Goal: Transaction & Acquisition: Purchase product/service

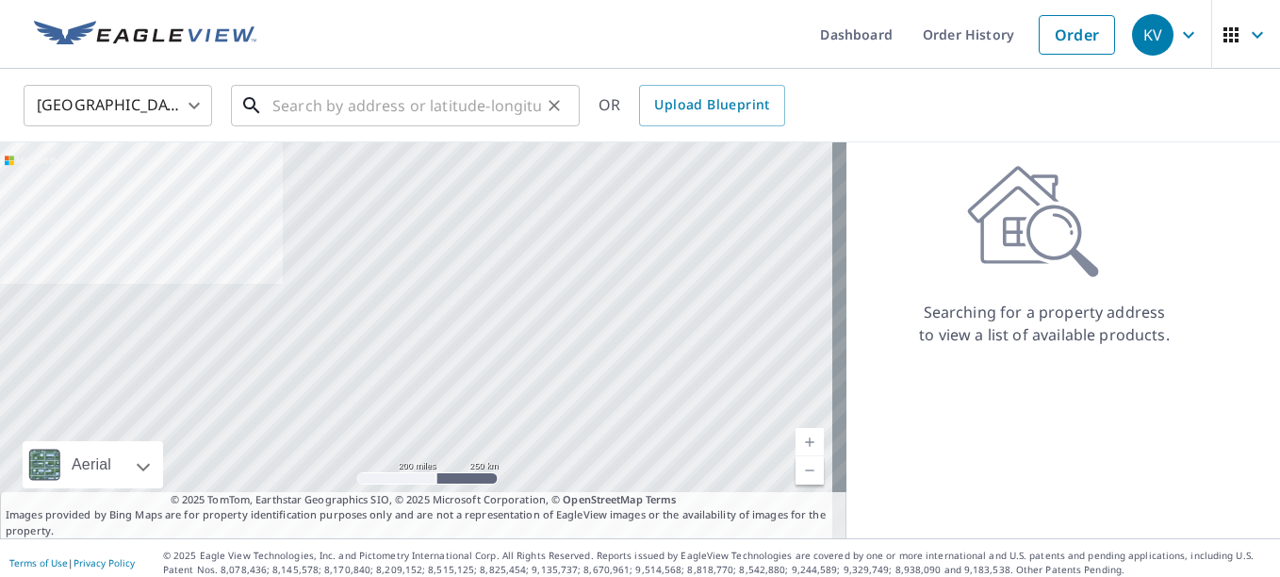
click at [286, 97] on input "text" at bounding box center [406, 105] width 269 height 53
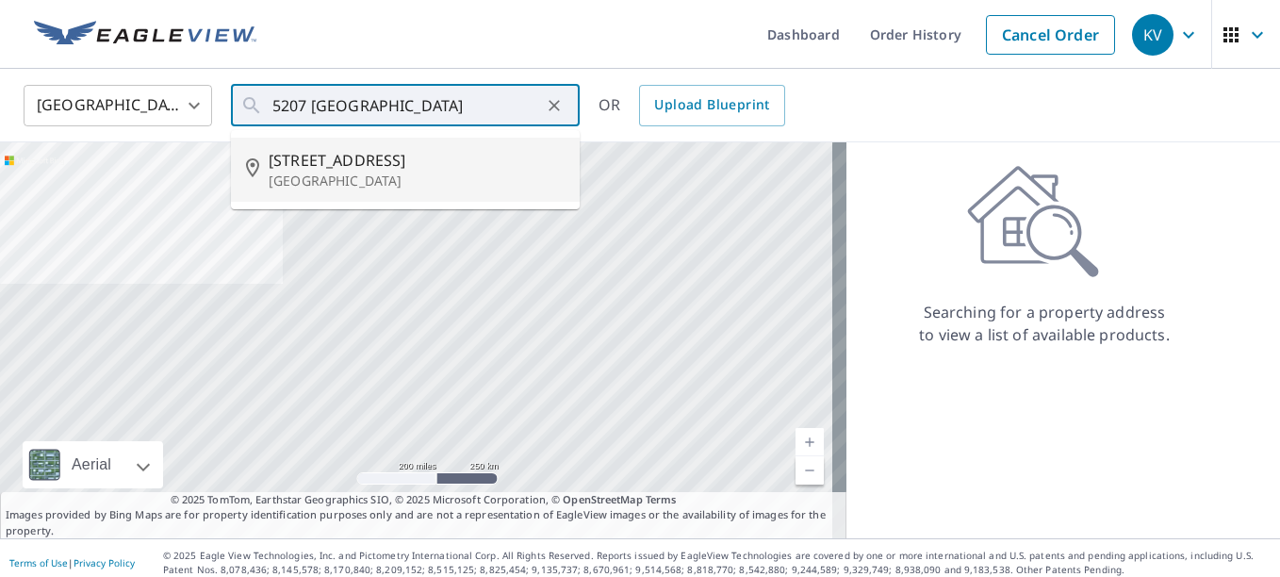
type input "[STREET_ADDRESS]"
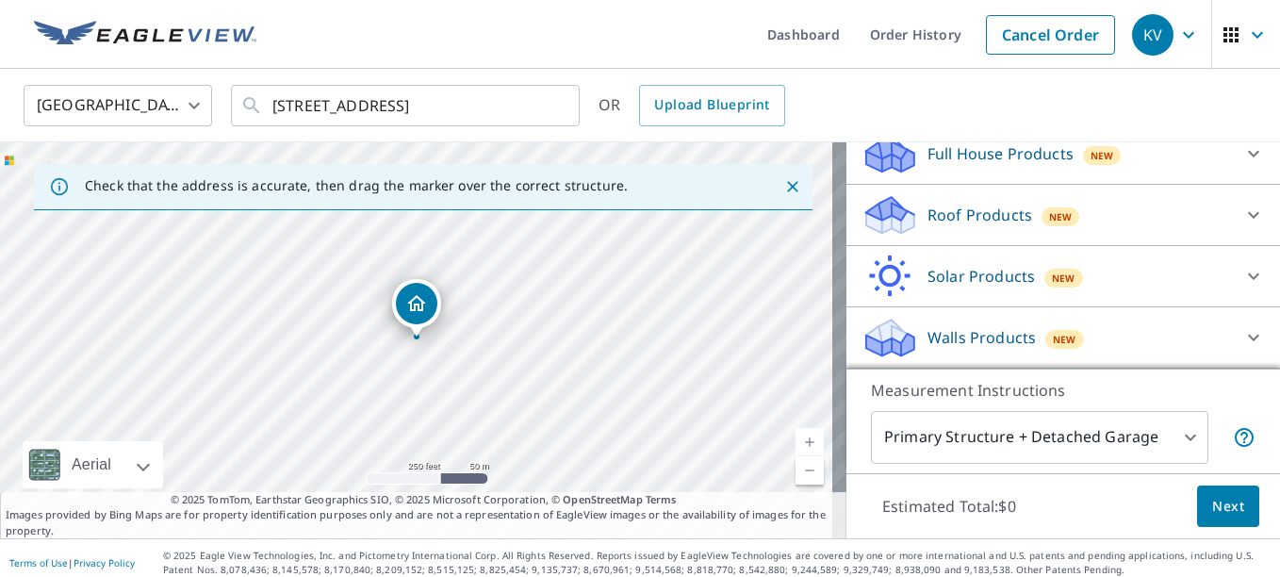
click at [933, 213] on p "Roof Products" at bounding box center [980, 215] width 105 height 23
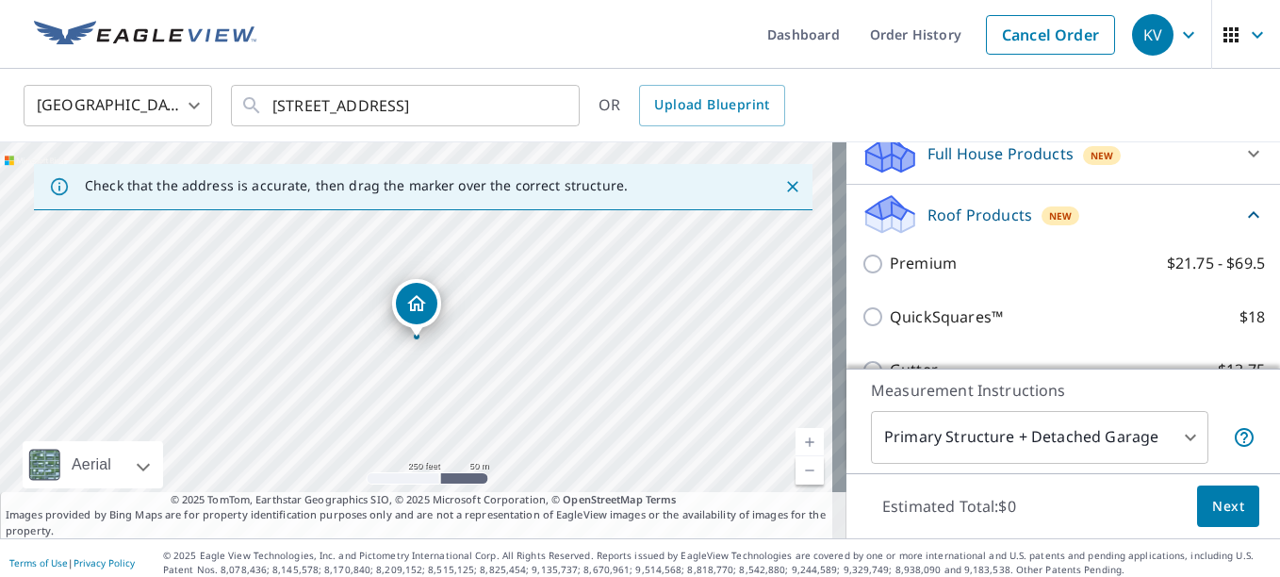
scroll to position [214, 0]
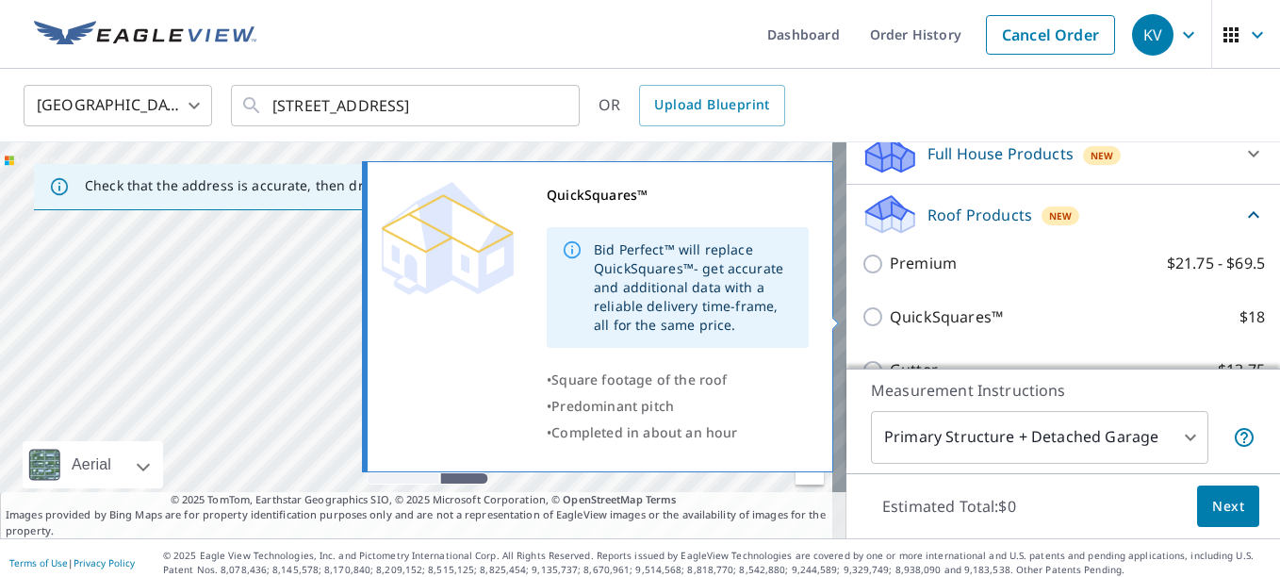
click at [862, 312] on input "QuickSquares™ $18" at bounding box center [876, 316] width 28 height 23
checkbox input "true"
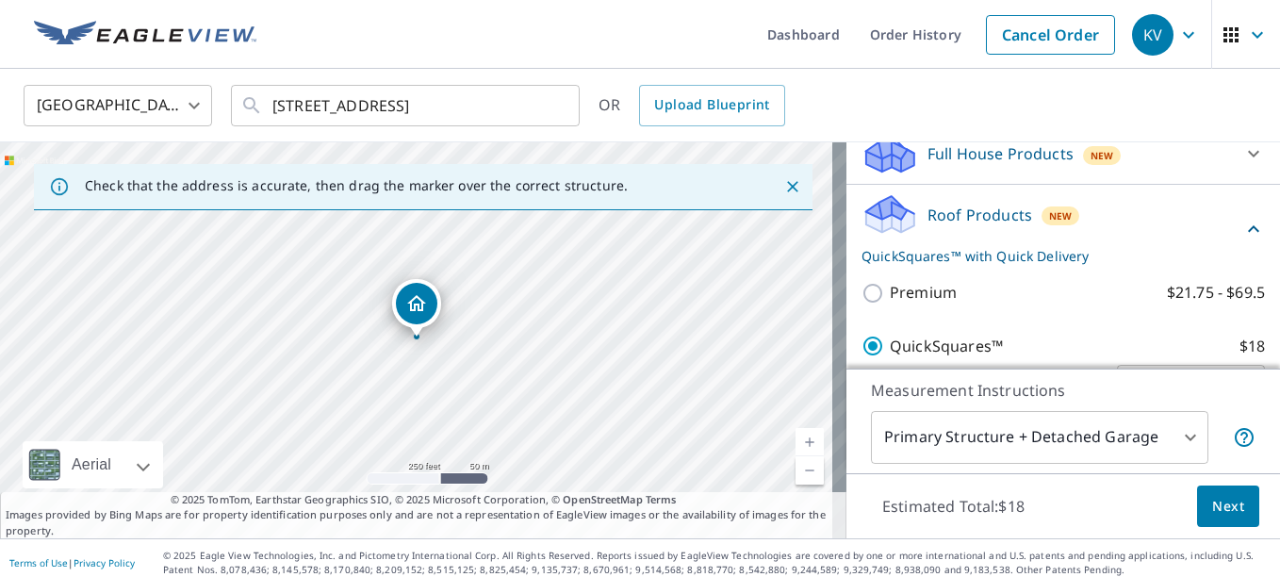
click at [1213, 511] on span "Next" at bounding box center [1229, 507] width 32 height 24
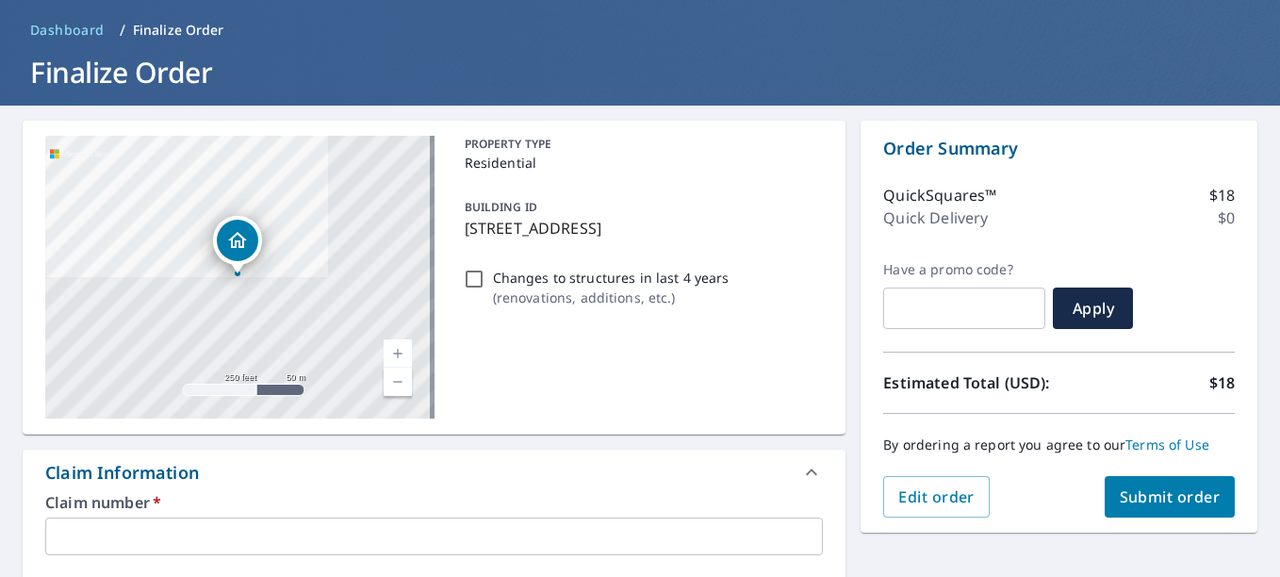
scroll to position [377, 0]
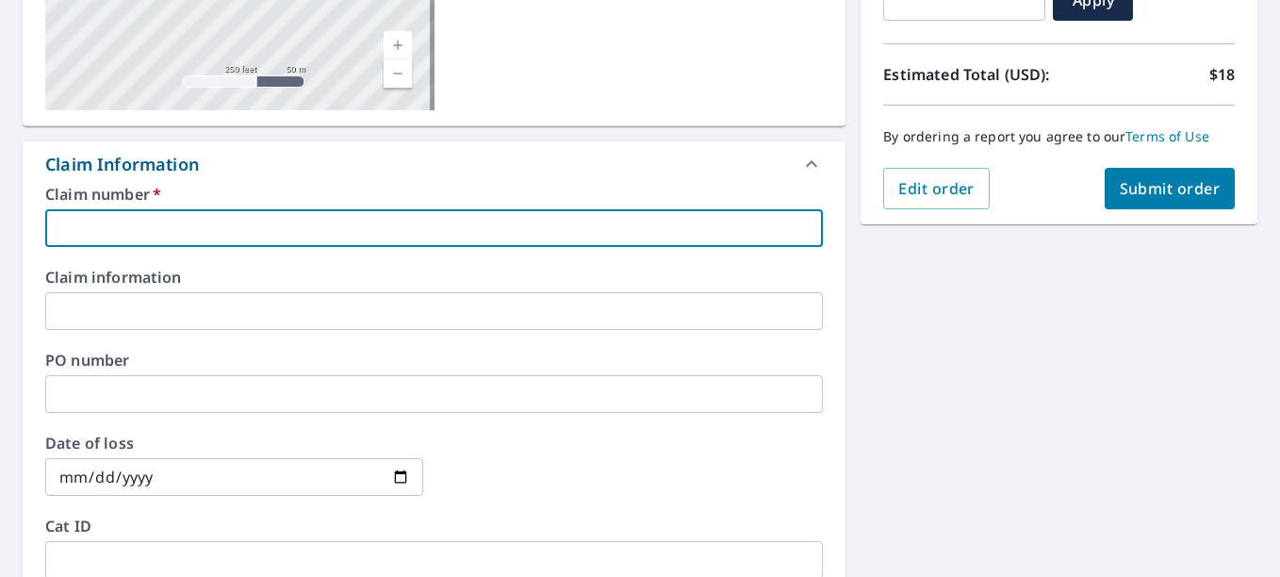
paste input "2213066"
type input "2213066"
checkbox input "true"
type input "2213066"
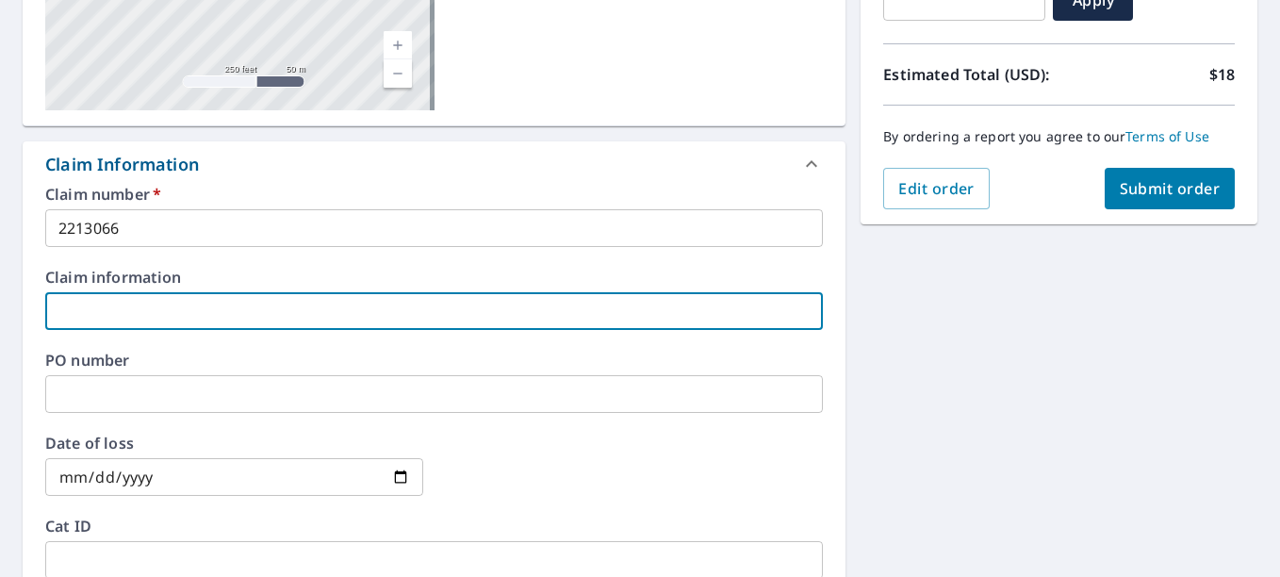
paste input "2213066"
type input "2213066"
checkbox input "true"
type input "2213066"
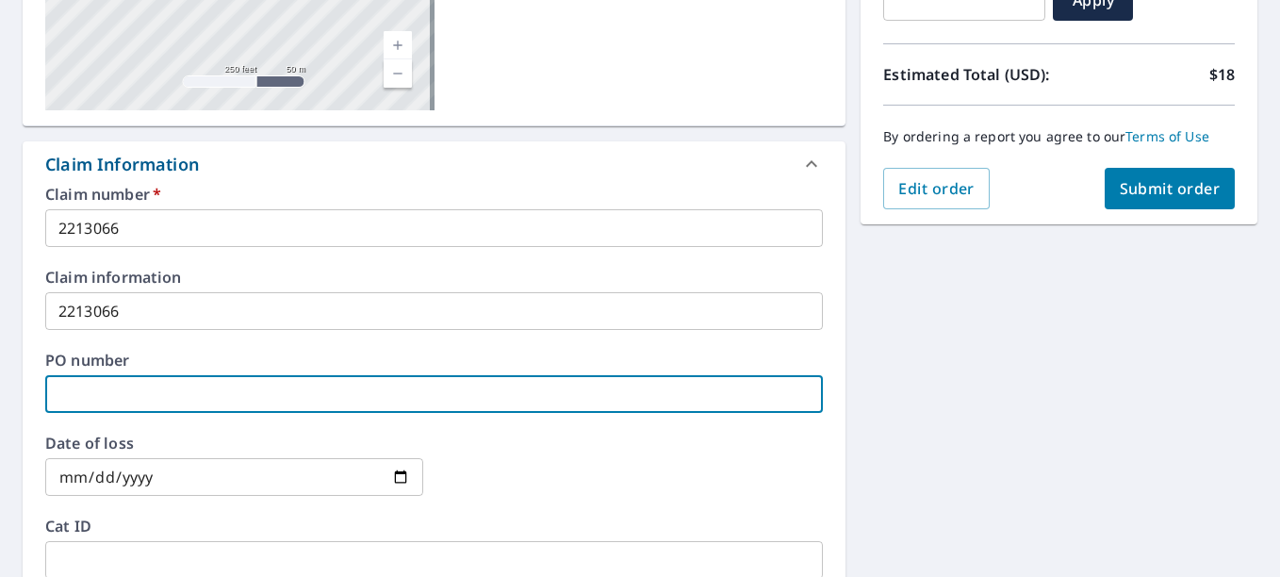
paste input "2213066"
type input "2213066"
checkbox input "true"
type input "2213066"
click at [1162, 181] on span "Submit order" at bounding box center [1170, 188] width 101 height 21
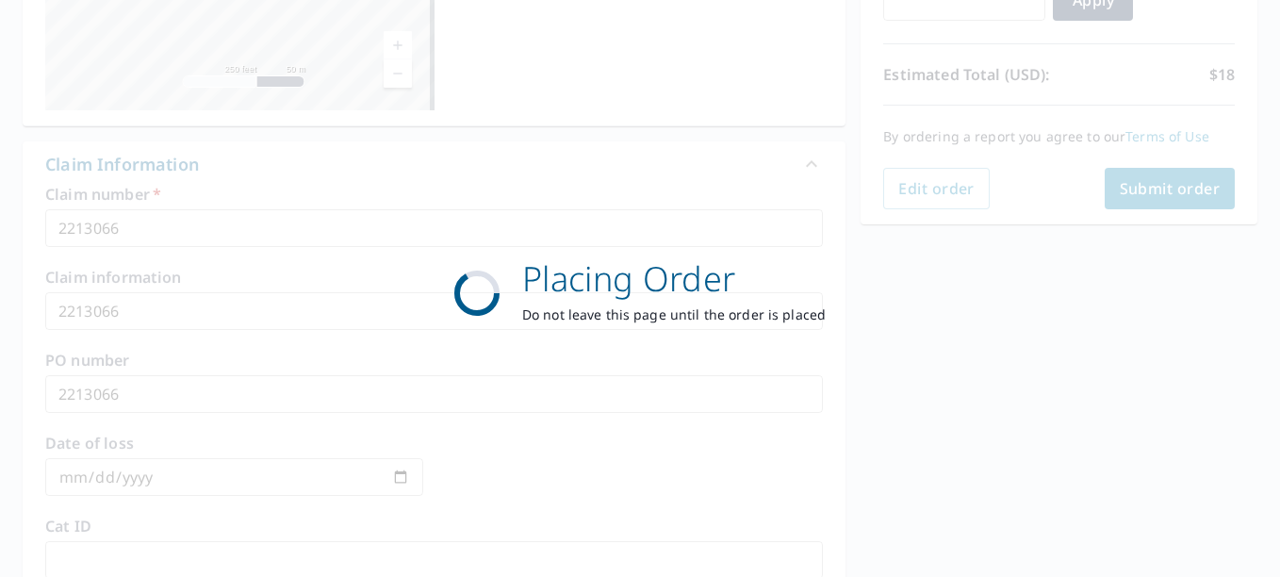
checkbox input "true"
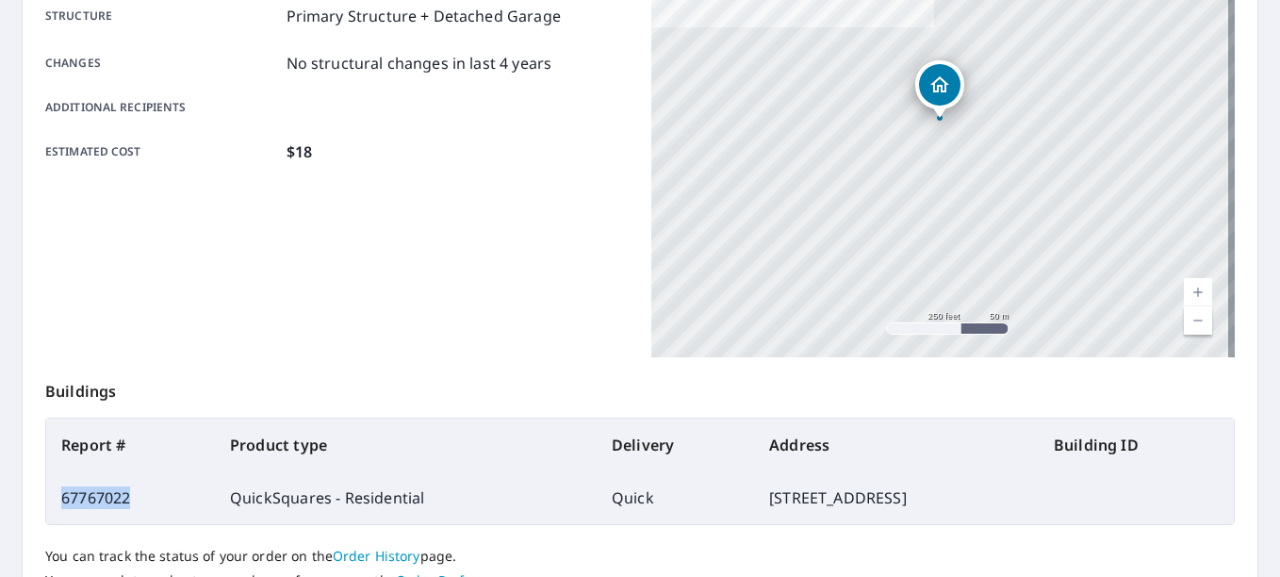
drag, startPoint x: 133, startPoint y: 496, endPoint x: 55, endPoint y: 496, distance: 78.3
click at [55, 496] on td "67767022" at bounding box center [130, 497] width 169 height 53
drag, startPoint x: 55, startPoint y: 496, endPoint x: 71, endPoint y: 496, distance: 16.0
copy td "67767022"
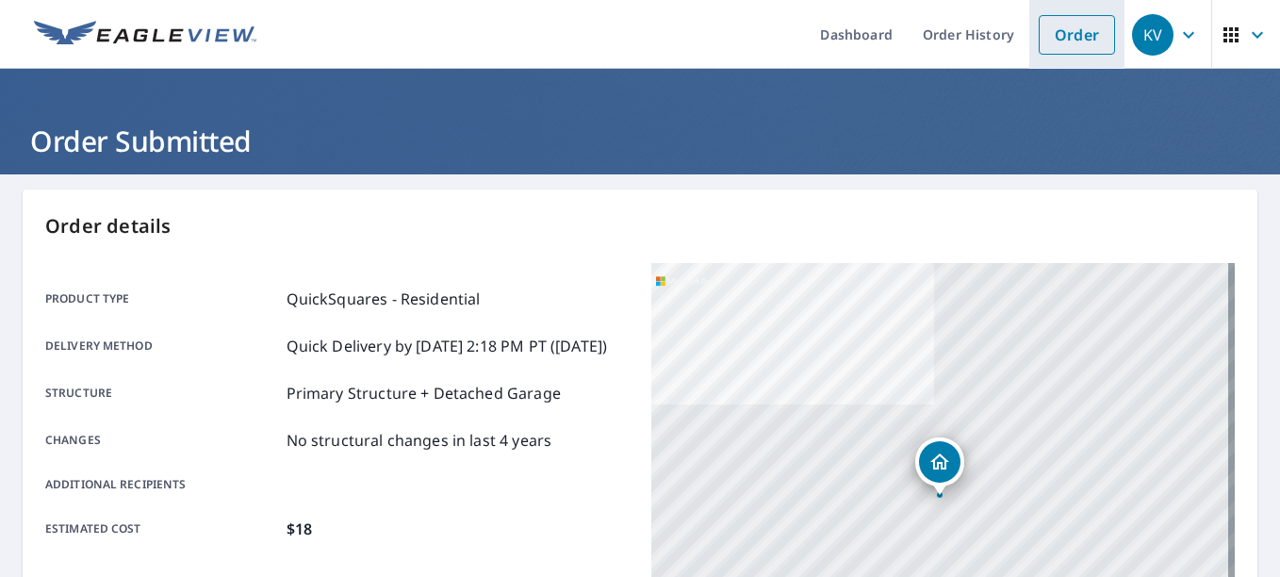
click at [1053, 33] on link "Order" at bounding box center [1077, 35] width 76 height 40
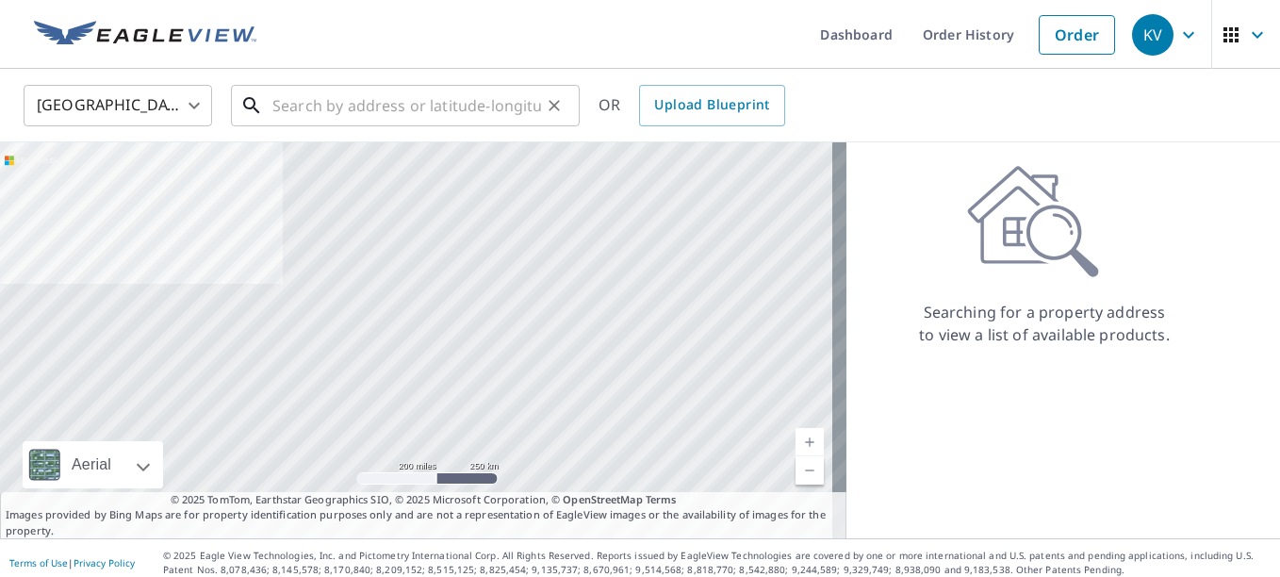
click at [297, 105] on input "text" at bounding box center [406, 105] width 269 height 53
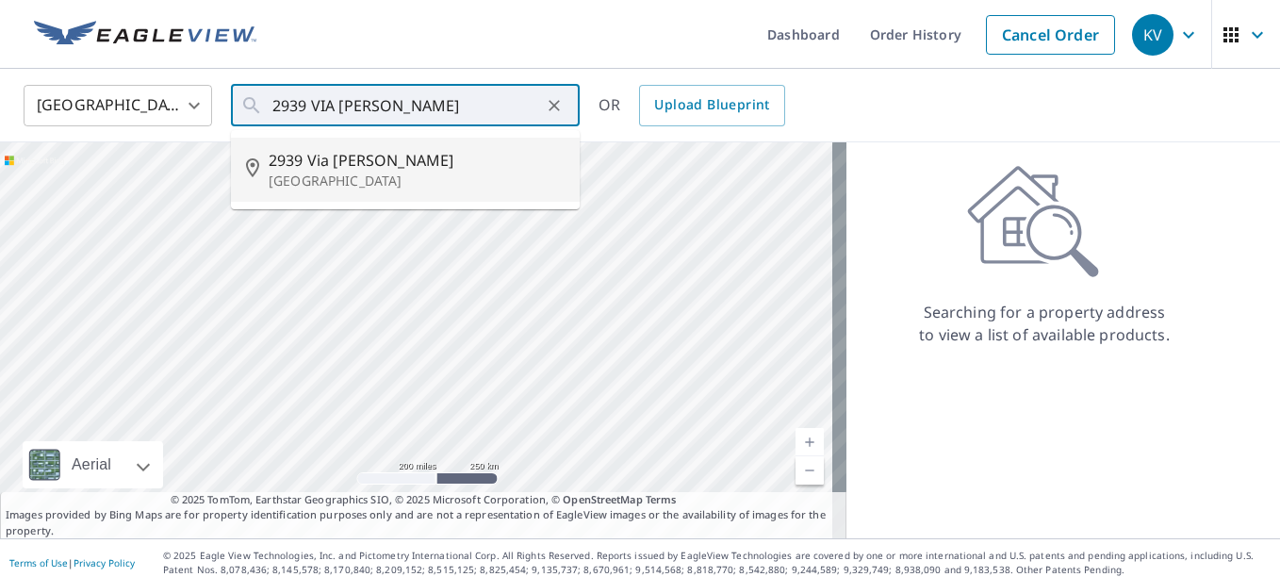
type input "[STREET_ADDRESS][PERSON_NAME]"
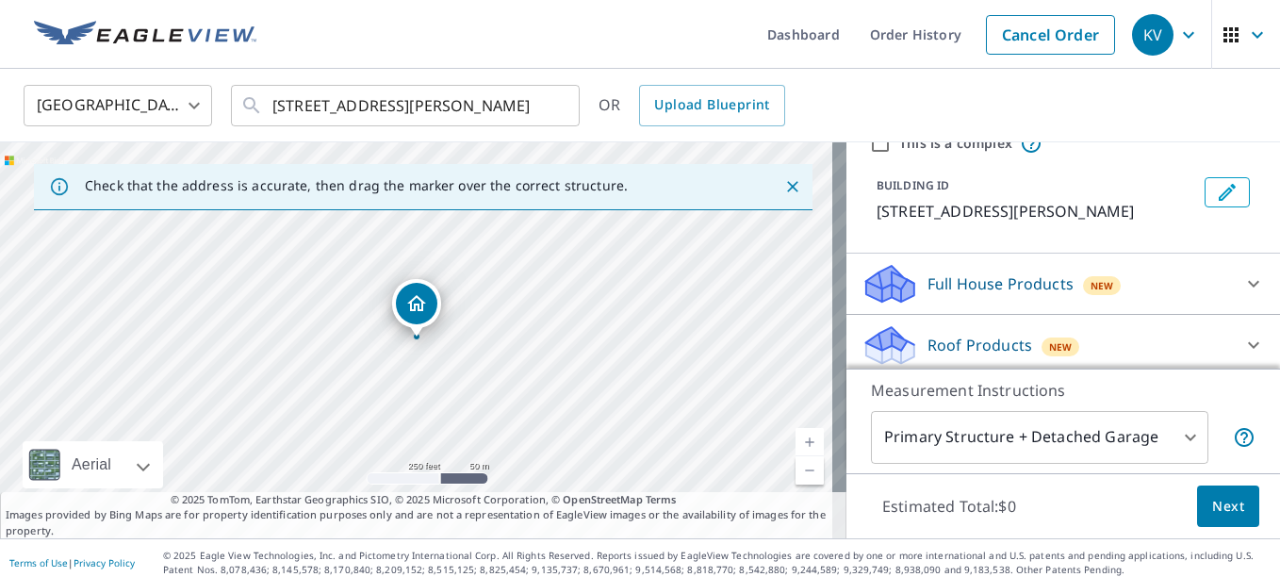
scroll to position [189, 0]
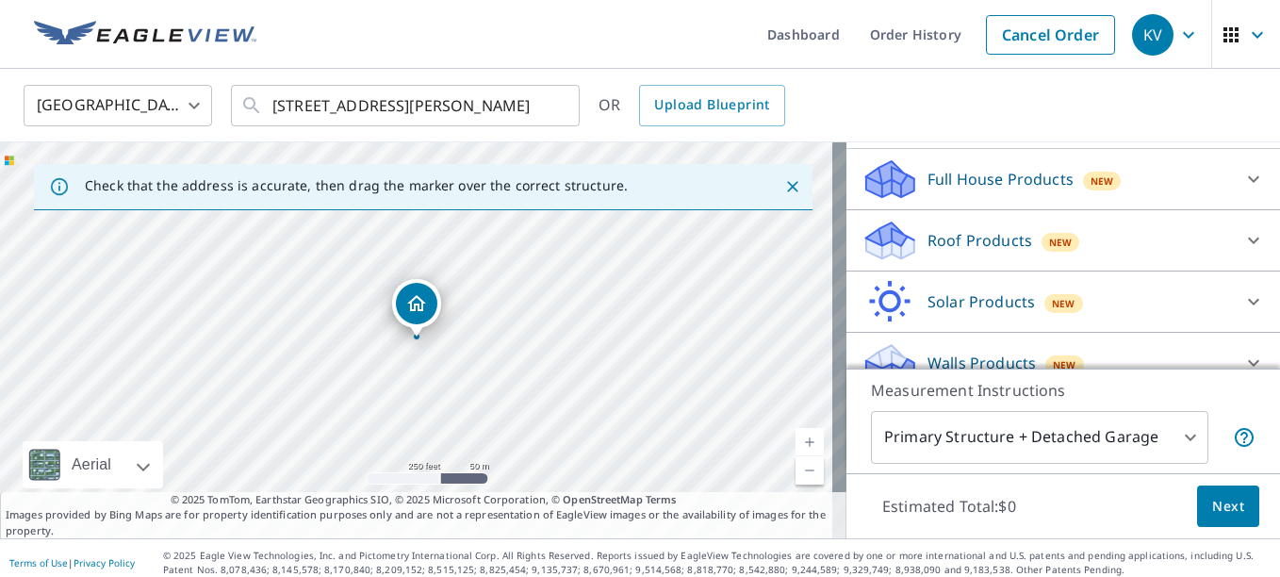
click at [940, 241] on p "Roof Products" at bounding box center [980, 240] width 105 height 23
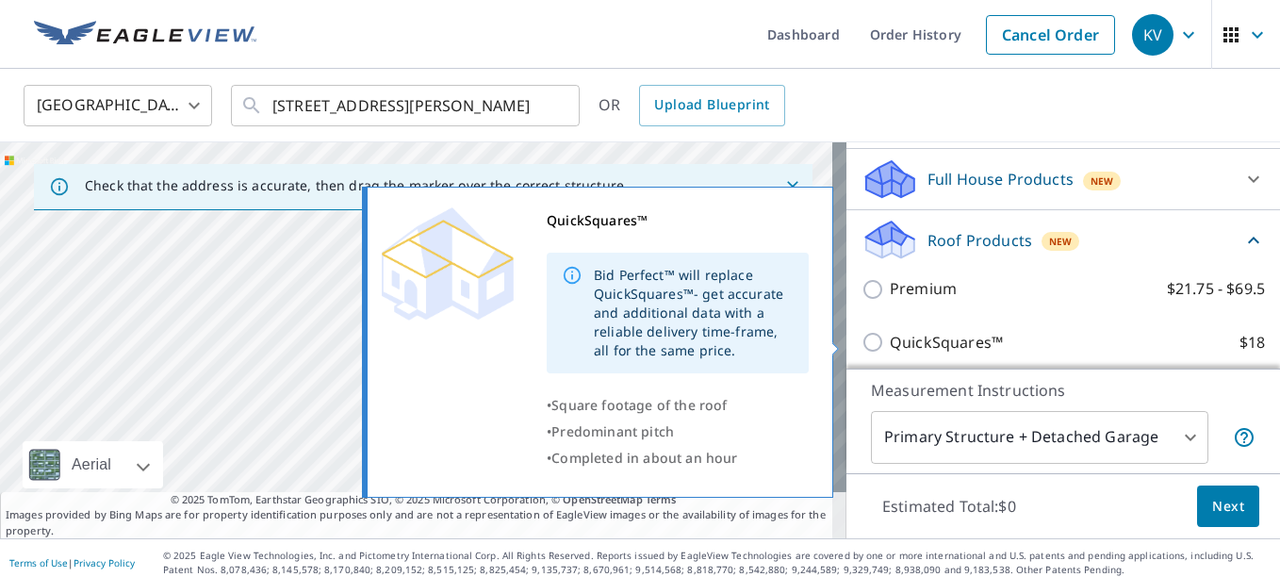
click at [862, 343] on input "QuickSquares™ $18" at bounding box center [876, 342] width 28 height 23
checkbox input "true"
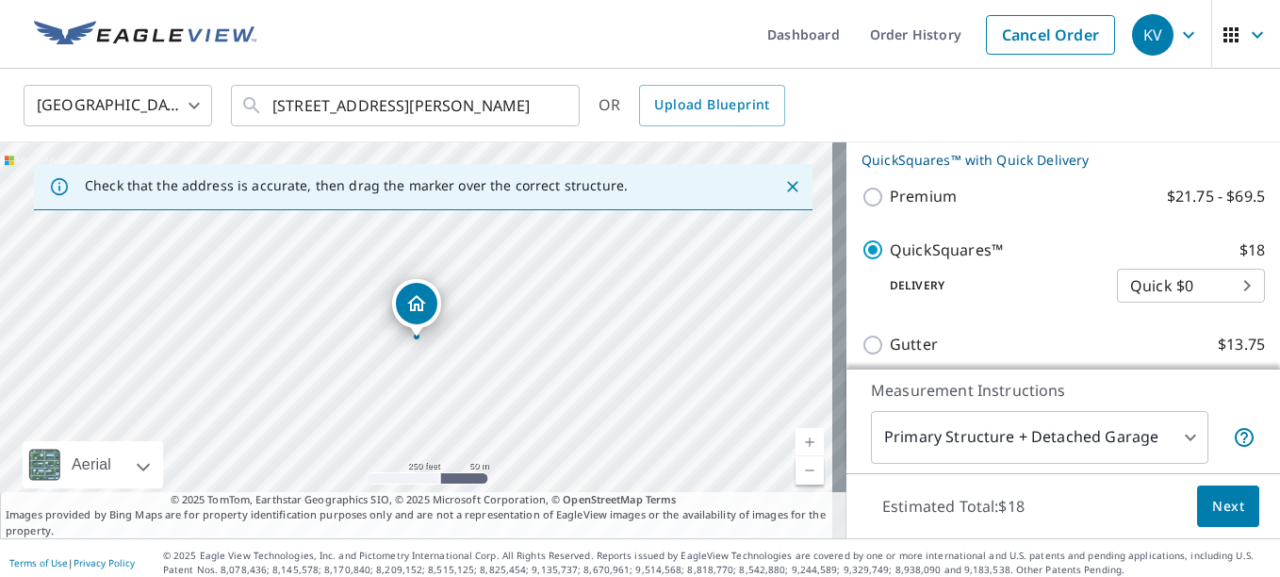
scroll to position [309, 0]
click at [1213, 500] on span "Next" at bounding box center [1229, 507] width 32 height 24
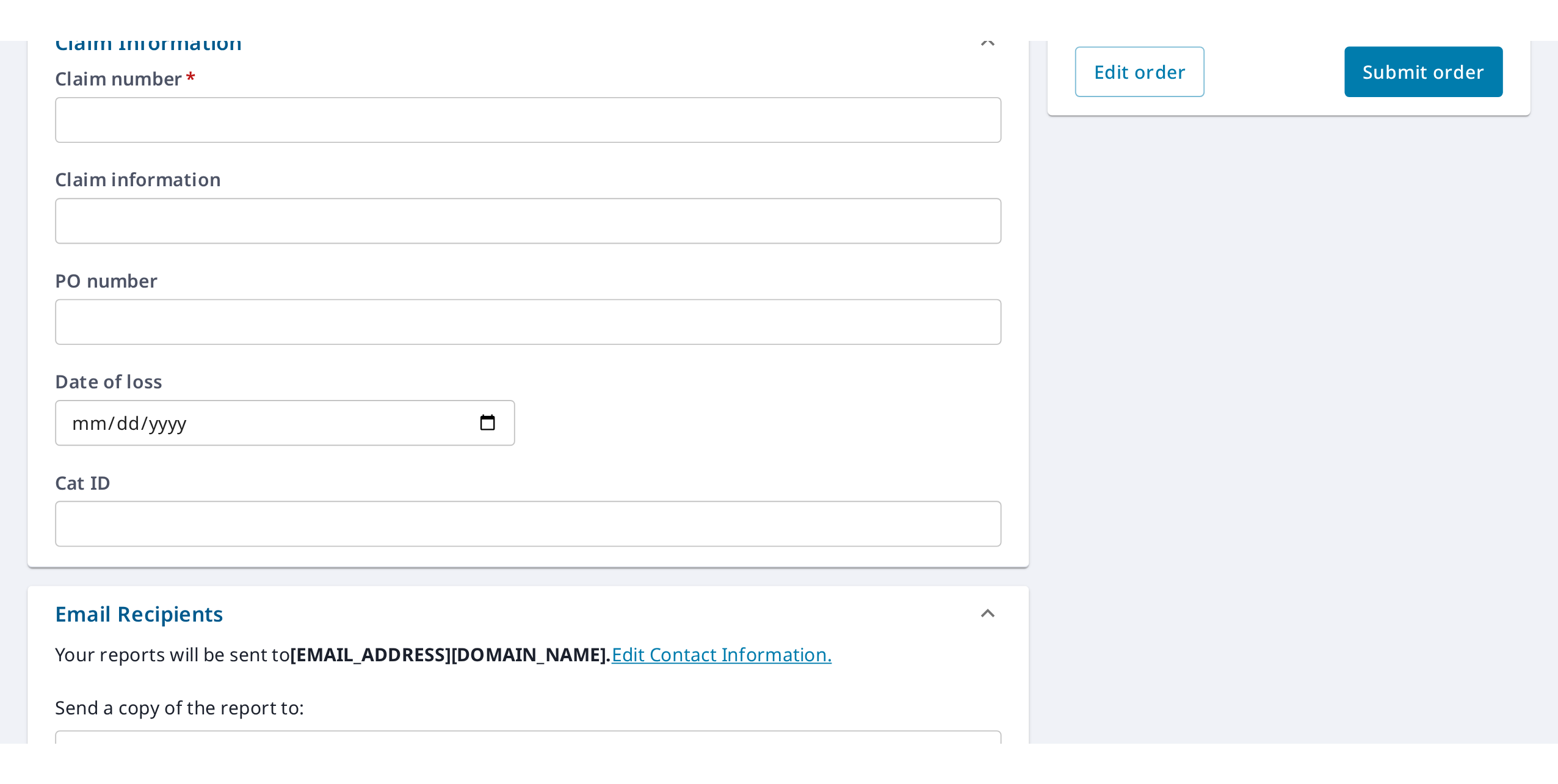
scroll to position [244, 0]
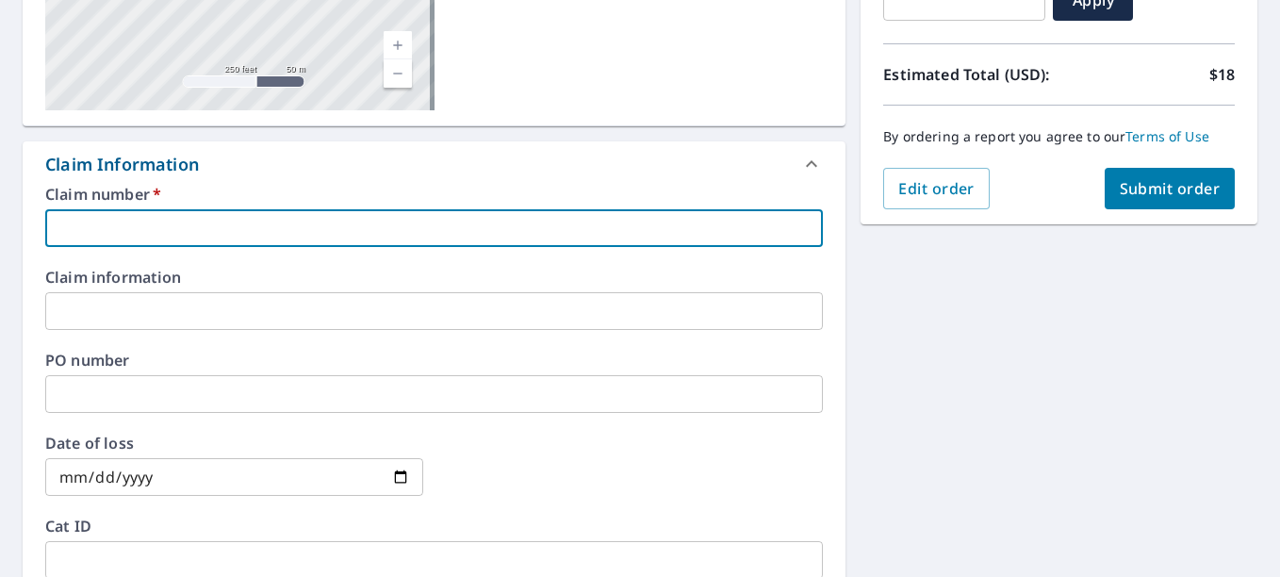
paste input "2213070"
type input "2213070"
checkbox input "true"
type input "2213070"
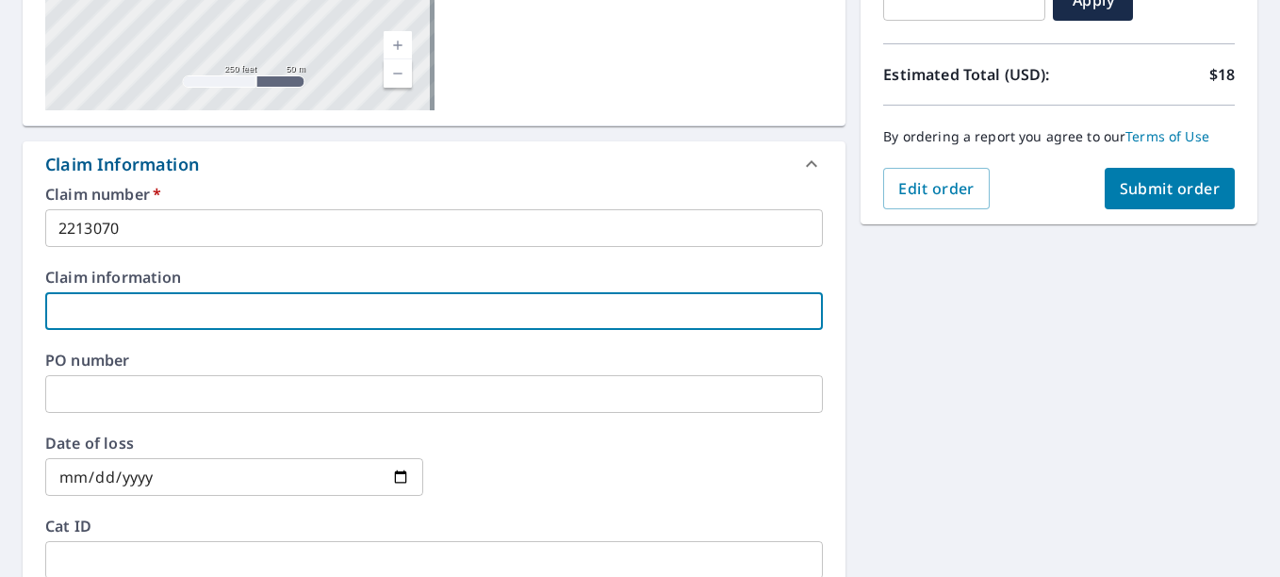
paste input "2213070"
type input "2213070"
checkbox input "true"
type input "2213070"
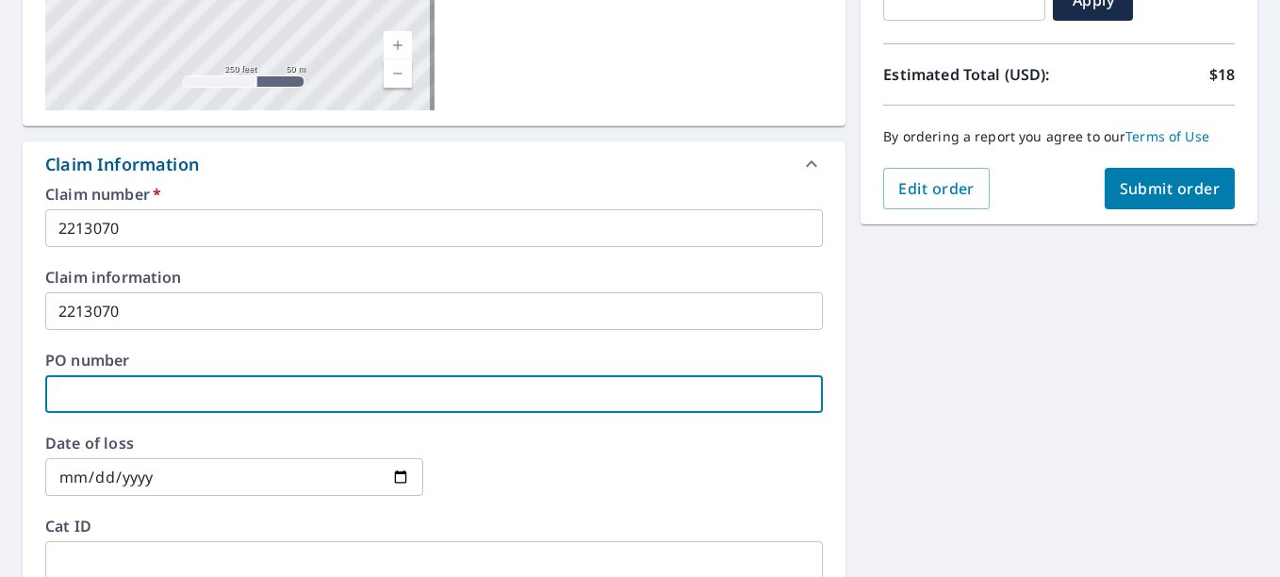
paste input "2213070"
type input "2213070"
checkbox input "true"
type input "2213070"
click at [1158, 183] on span "Submit order" at bounding box center [1170, 188] width 101 height 21
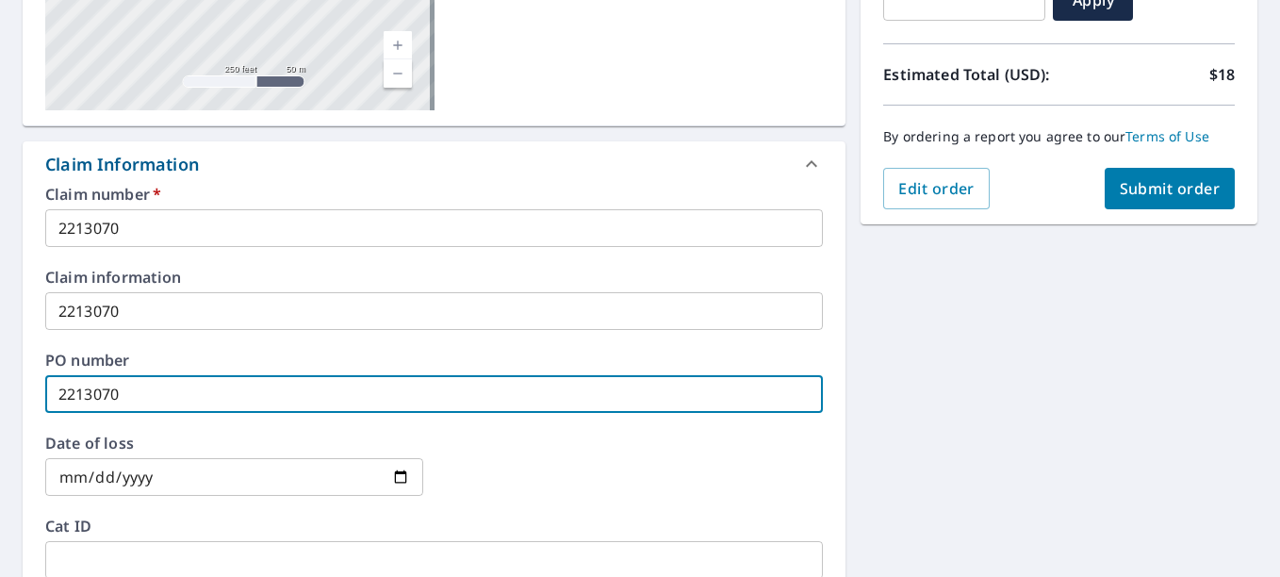
checkbox input "true"
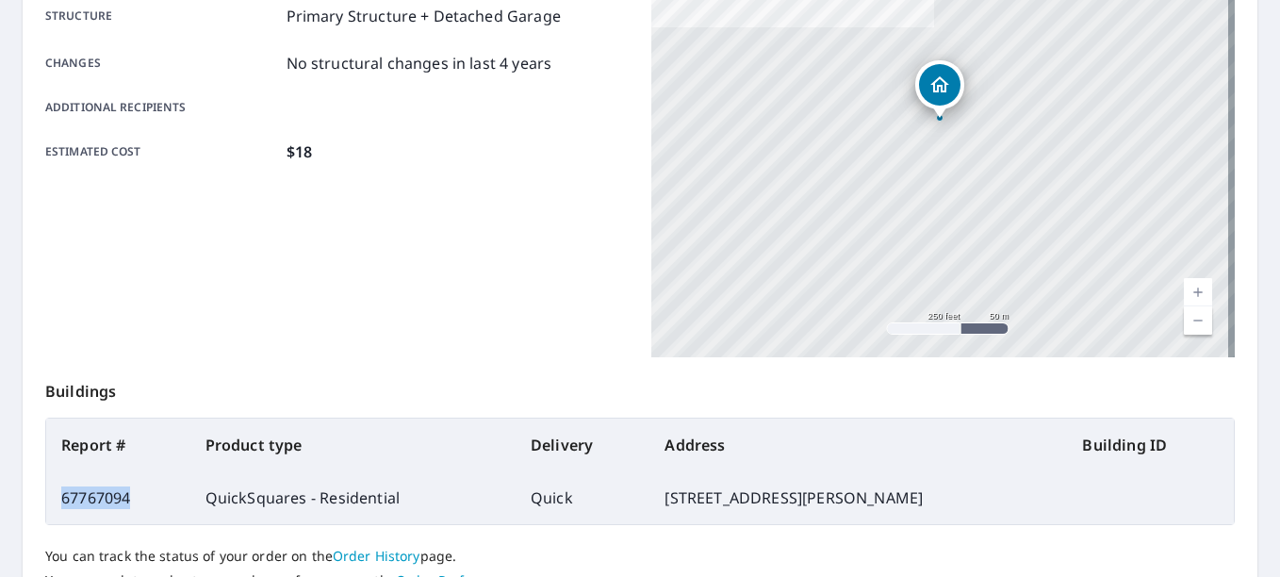
drag, startPoint x: 134, startPoint y: 497, endPoint x: 58, endPoint y: 496, distance: 76.4
click at [58, 496] on td "67767094" at bounding box center [118, 497] width 144 height 53
drag, startPoint x: 58, startPoint y: 496, endPoint x: 80, endPoint y: 496, distance: 22.6
copy td "67767094"
